Goal: Task Accomplishment & Management: Complete application form

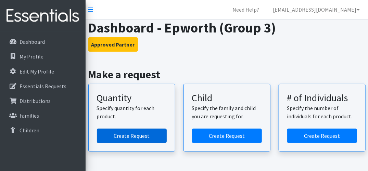
click at [138, 136] on link "Create Request" at bounding box center [132, 136] width 70 height 14
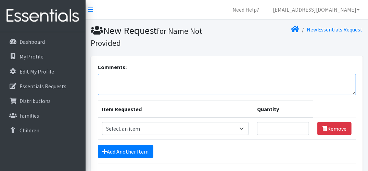
click at [133, 79] on textarea "Comments:" at bounding box center [227, 84] width 258 height 21
type textarea "J"
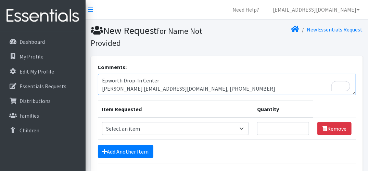
click at [130, 89] on textarea "Epworth Drop-In Center Jenn Deaton jdeaton@epworth.org, 314-952-8689" at bounding box center [227, 84] width 258 height 21
type textarea "Epworth Drop-In Center Jenn Deaton- jdeaton@epworth.org, 314-952-8689"
click at [247, 127] on select "Select an item Period Supplies: Mixed Kits (order by bag) Applicator-free tampo…" at bounding box center [175, 128] width 147 height 13
select select "8797"
click at [102, 122] on select "Select an item Period Supplies: Mixed Kits (order by bag) Applicator-free tampo…" at bounding box center [175, 128] width 147 height 13
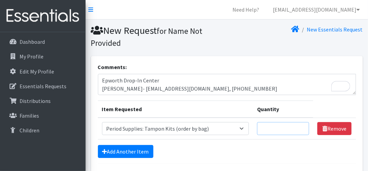
click at [296, 129] on input "Quantity" at bounding box center [283, 128] width 52 height 13
type input "1"
click at [133, 149] on link "Add Another Item" at bounding box center [125, 151] width 55 height 13
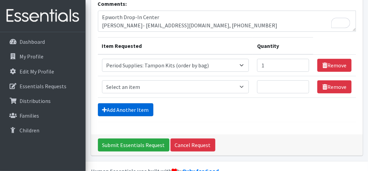
scroll to position [77, 0]
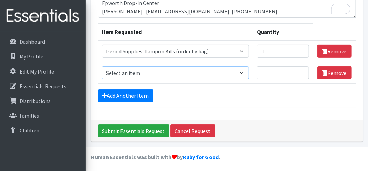
click at [147, 72] on select "Select an item Period Supplies: Mixed Kits (order by bag) Applicator-free tampo…" at bounding box center [175, 72] width 147 height 13
select select "8798"
click at [102, 66] on select "Select an item Period Supplies: Mixed Kits (order by bag) Applicator-free tampo…" at bounding box center [175, 72] width 147 height 13
click at [285, 72] on input "Quantity" at bounding box center [283, 72] width 52 height 13
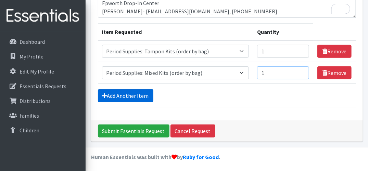
type input "1"
click at [138, 92] on link "Add Another Item" at bounding box center [125, 95] width 55 height 13
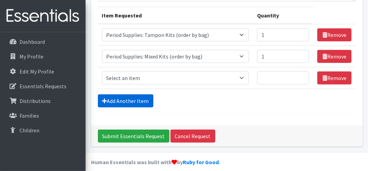
scroll to position [99, 0]
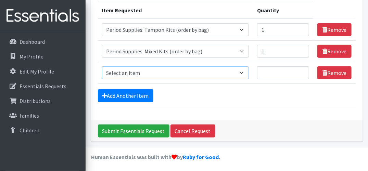
click at [244, 74] on select "Select an item Period Supplies: Mixed Kits (order by bag) Applicator-free tampo…" at bounding box center [175, 72] width 147 height 13
select select "1098"
click at [102, 66] on select "Select an item Period Supplies: Mixed Kits (order by bag) Applicator-free tampo…" at bounding box center [175, 72] width 147 height 13
click at [275, 72] on input "Quantity" at bounding box center [283, 72] width 52 height 13
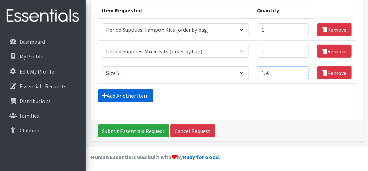
type input "150"
click at [145, 94] on link "Add Another Item" at bounding box center [125, 95] width 55 height 13
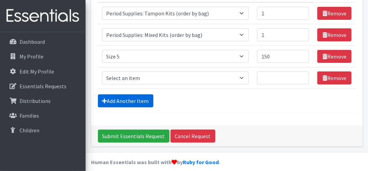
scroll to position [120, 0]
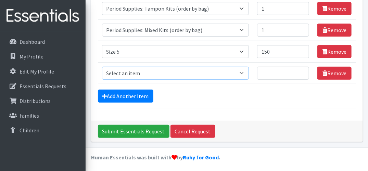
click at [162, 73] on select "Select an item Period Supplies: Mixed Kits (order by bag) Applicator-free tampo…" at bounding box center [175, 73] width 147 height 13
select select "1100"
click at [102, 67] on select "Select an item Period Supplies: Mixed Kits (order by bag) Applicator-free tampo…" at bounding box center [175, 73] width 147 height 13
click at [271, 75] on input "Quantity" at bounding box center [283, 73] width 52 height 13
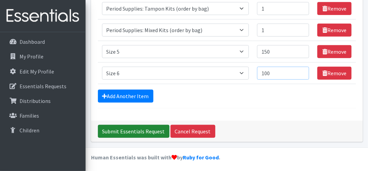
type input "100"
click at [140, 127] on input "Submit Essentials Request" at bounding box center [134, 131] width 72 height 13
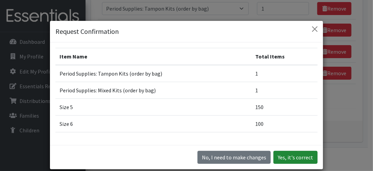
click at [291, 153] on button "Yes, it's correct" at bounding box center [296, 157] width 44 height 13
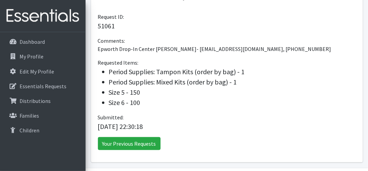
scroll to position [206, 0]
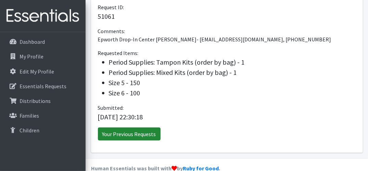
click at [118, 134] on link "Your Previous Requests" at bounding box center [129, 134] width 63 height 13
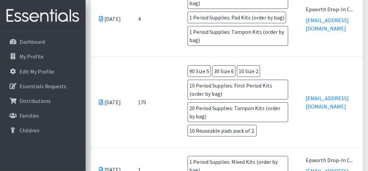
scroll to position [822, 0]
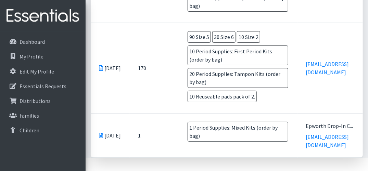
click at [263, 68] on span "20 Period Supplies: Tampon Kits (order by bag)" at bounding box center [238, 78] width 101 height 20
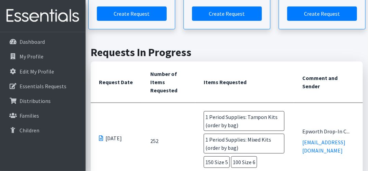
scroll to position [118, 0]
